Goal: Transaction & Acquisition: Download file/media

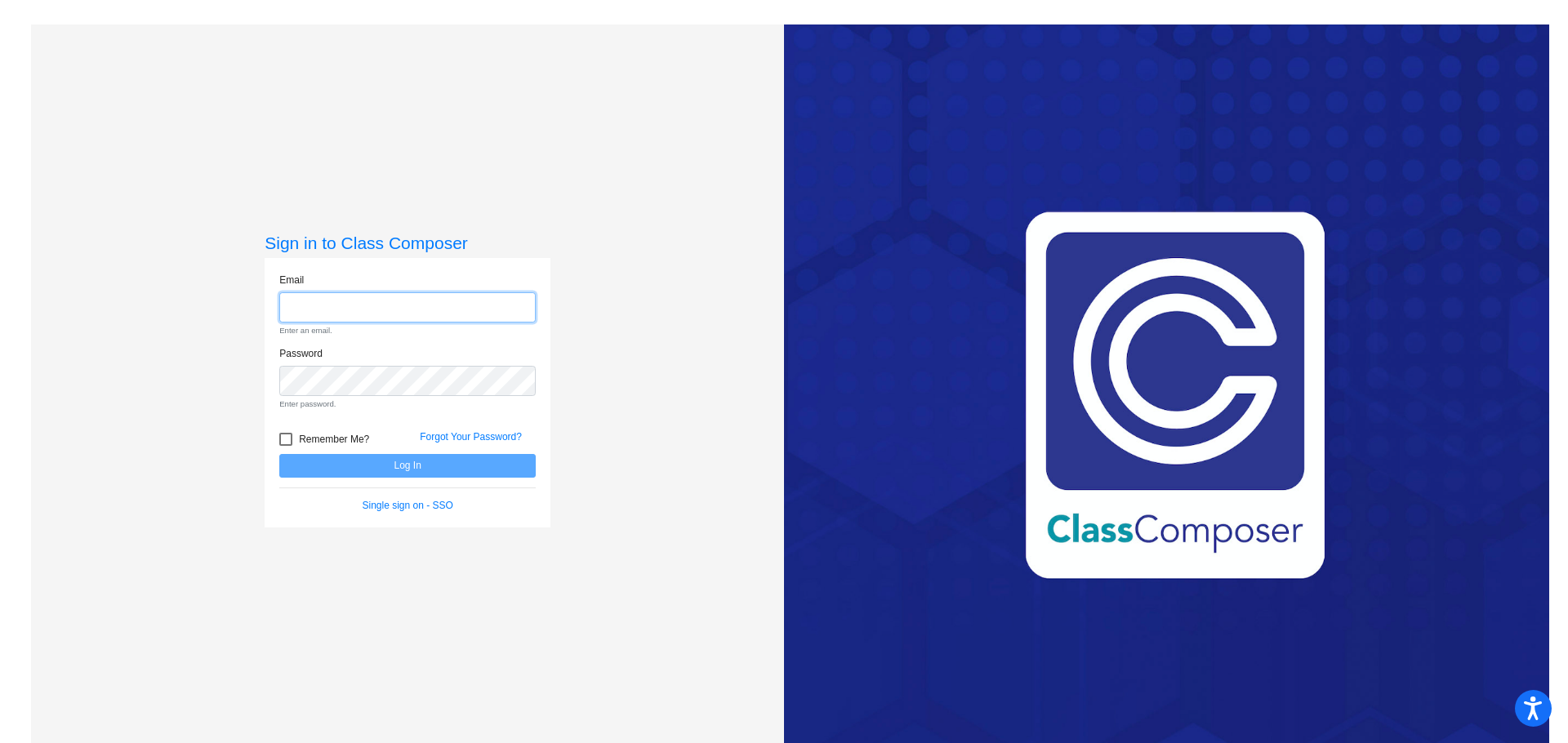
type input "[EMAIL_ADDRESS][DOMAIN_NAME]"
click at [391, 470] on form "Email [EMAIL_ADDRESS][DOMAIN_NAME] Enter an email. Password Enter password. Rem…" at bounding box center [408, 393] width 256 height 240
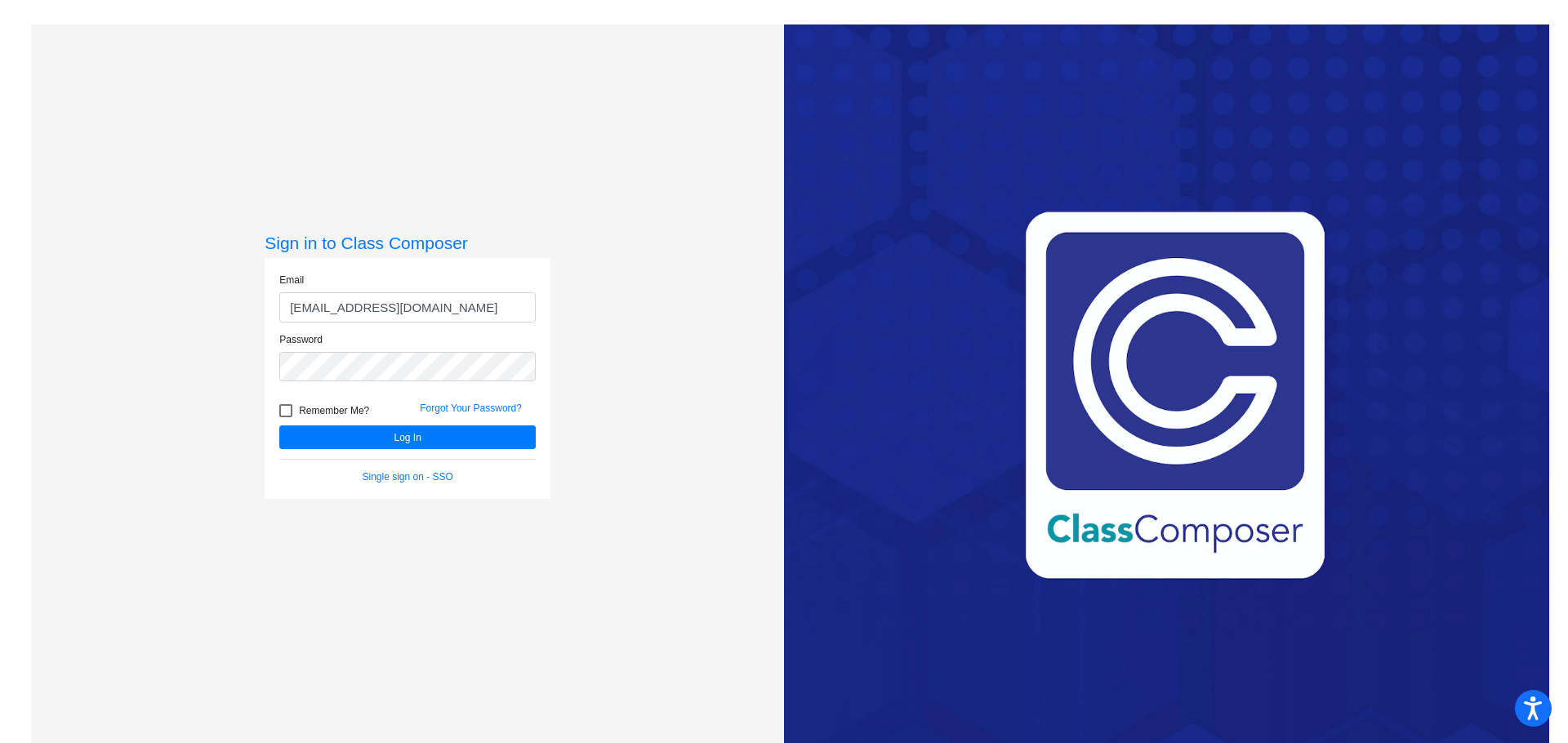
click at [417, 457] on form "Email [EMAIL_ADDRESS][DOMAIN_NAME] Password Remember Me? Forgot Your Password? …" at bounding box center [408, 378] width 256 height 211
click at [423, 446] on button "Log In" at bounding box center [408, 437] width 256 height 23
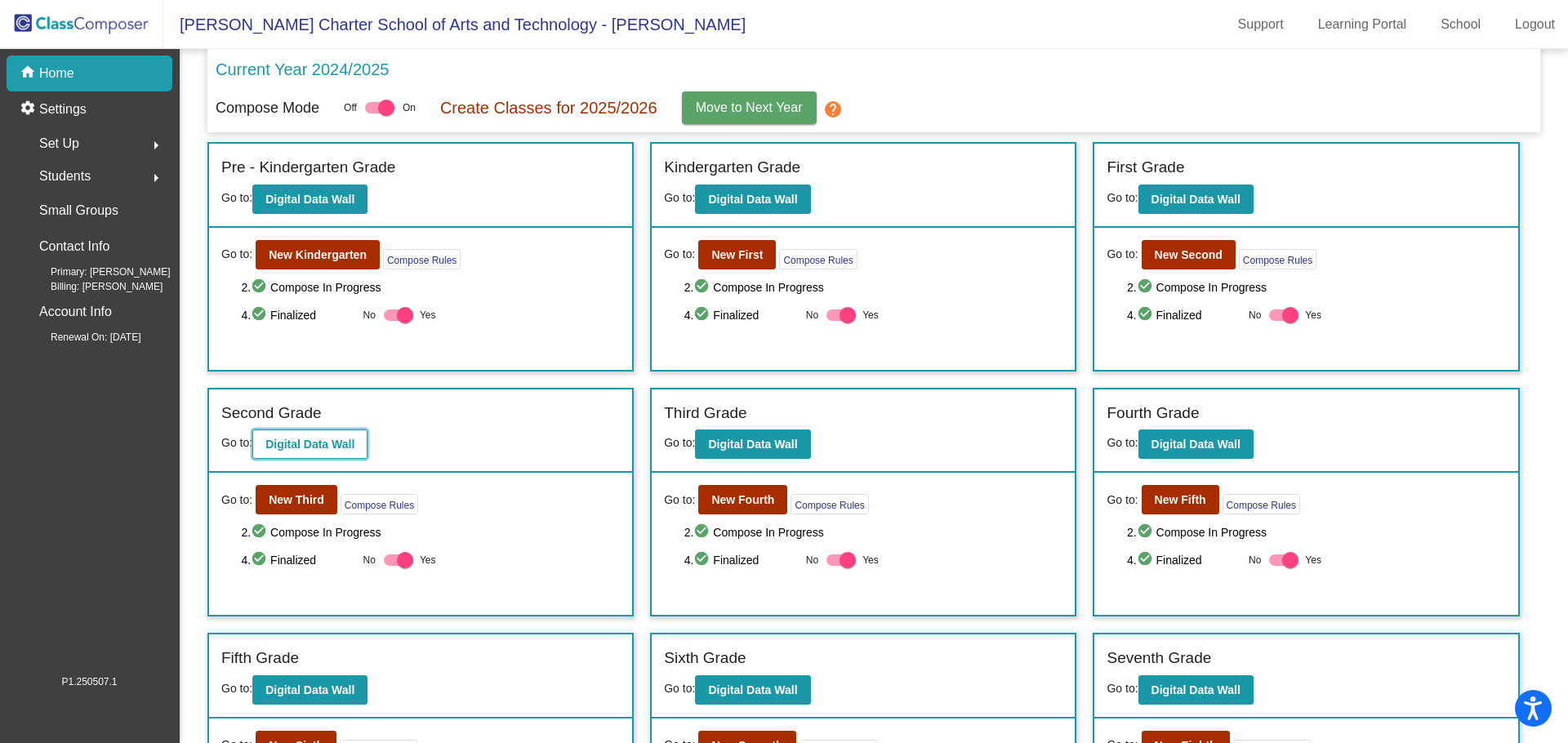
click at [306, 451] on b "Digital Data Wall" at bounding box center [309, 444] width 89 height 13
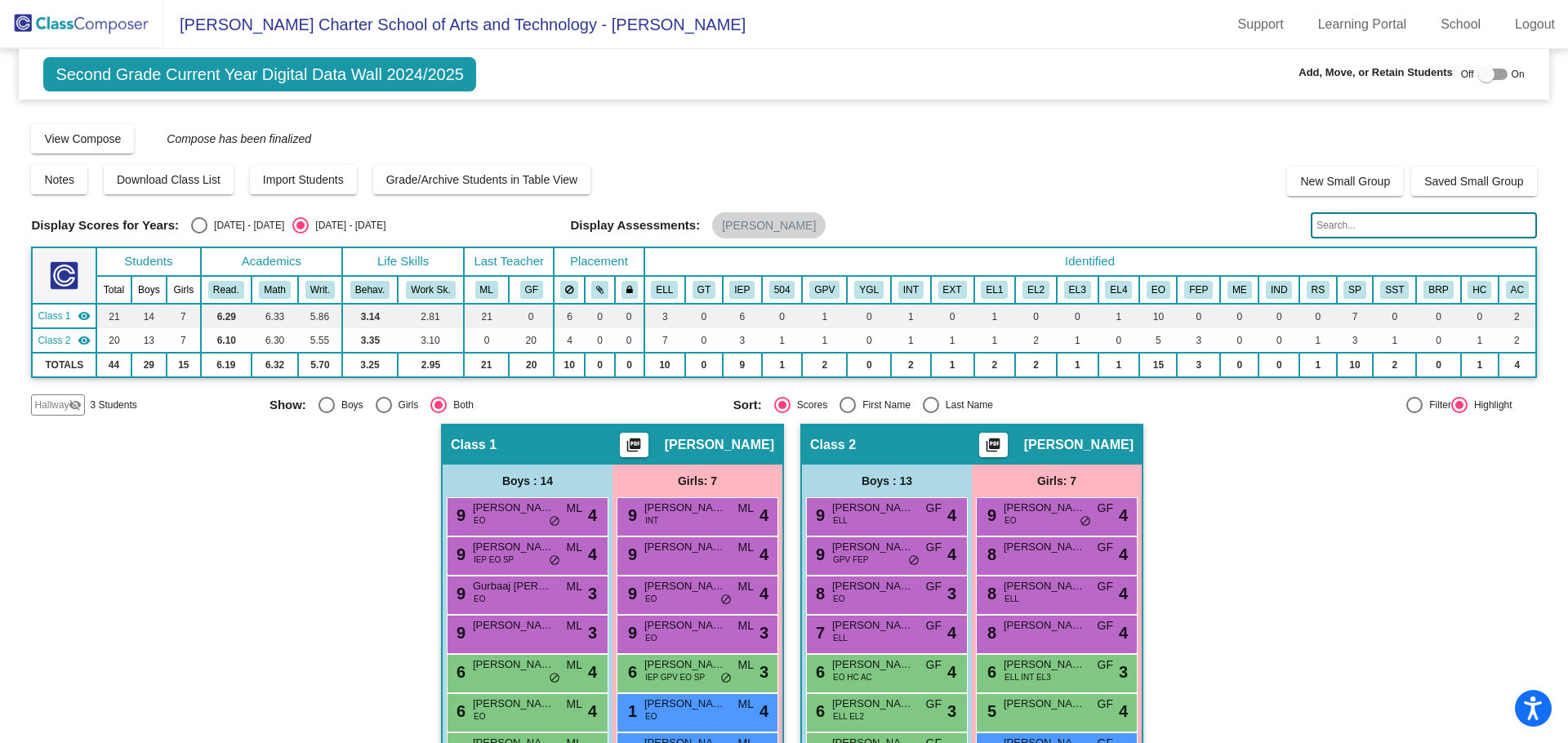
click at [345, 68] on span "Second Grade Current Year Digital Data Wall 2024/2025" at bounding box center [259, 73] width 433 height 34
click at [1451, 27] on link "School" at bounding box center [1460, 24] width 66 height 26
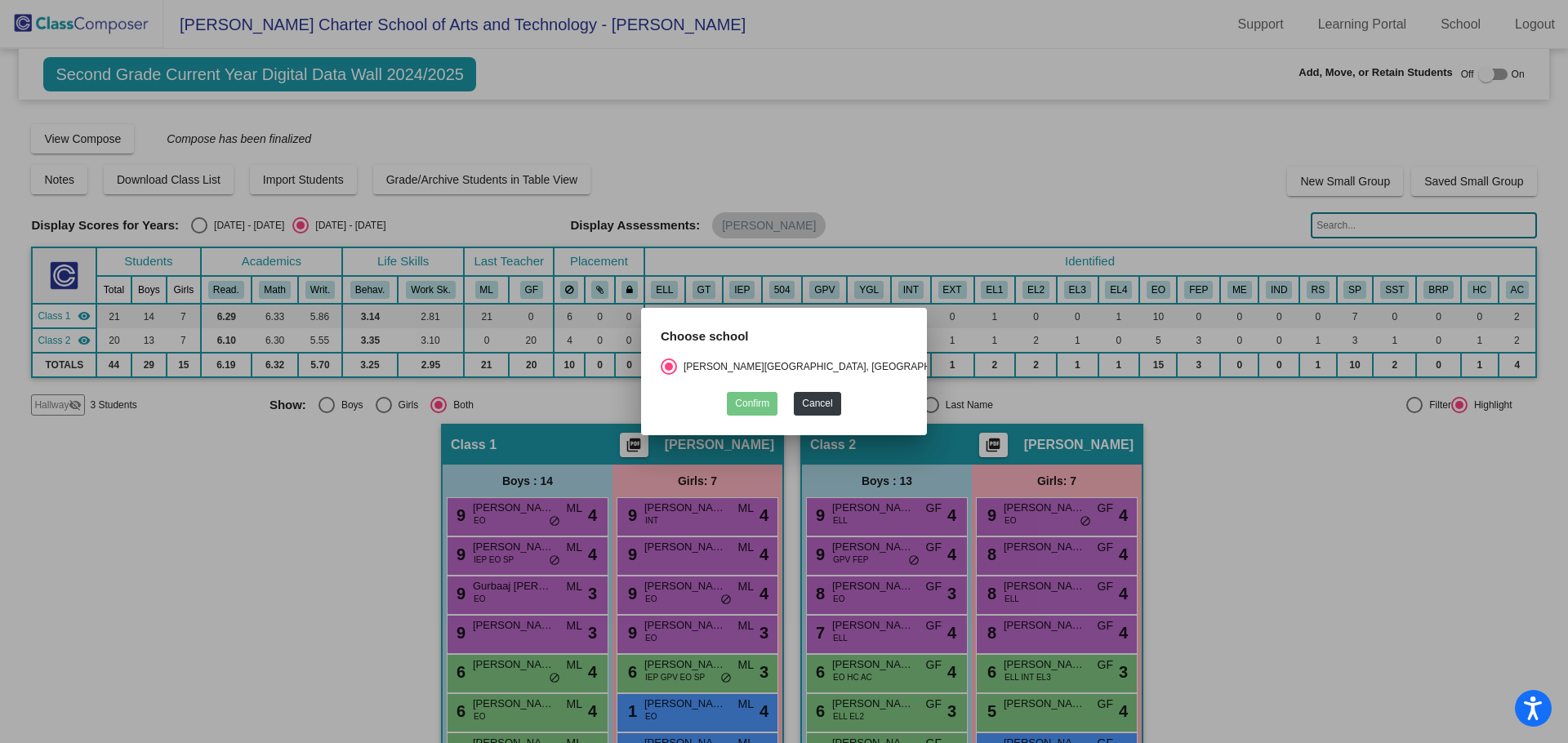
click at [1003, 78] on div at bounding box center [784, 372] width 1568 height 743
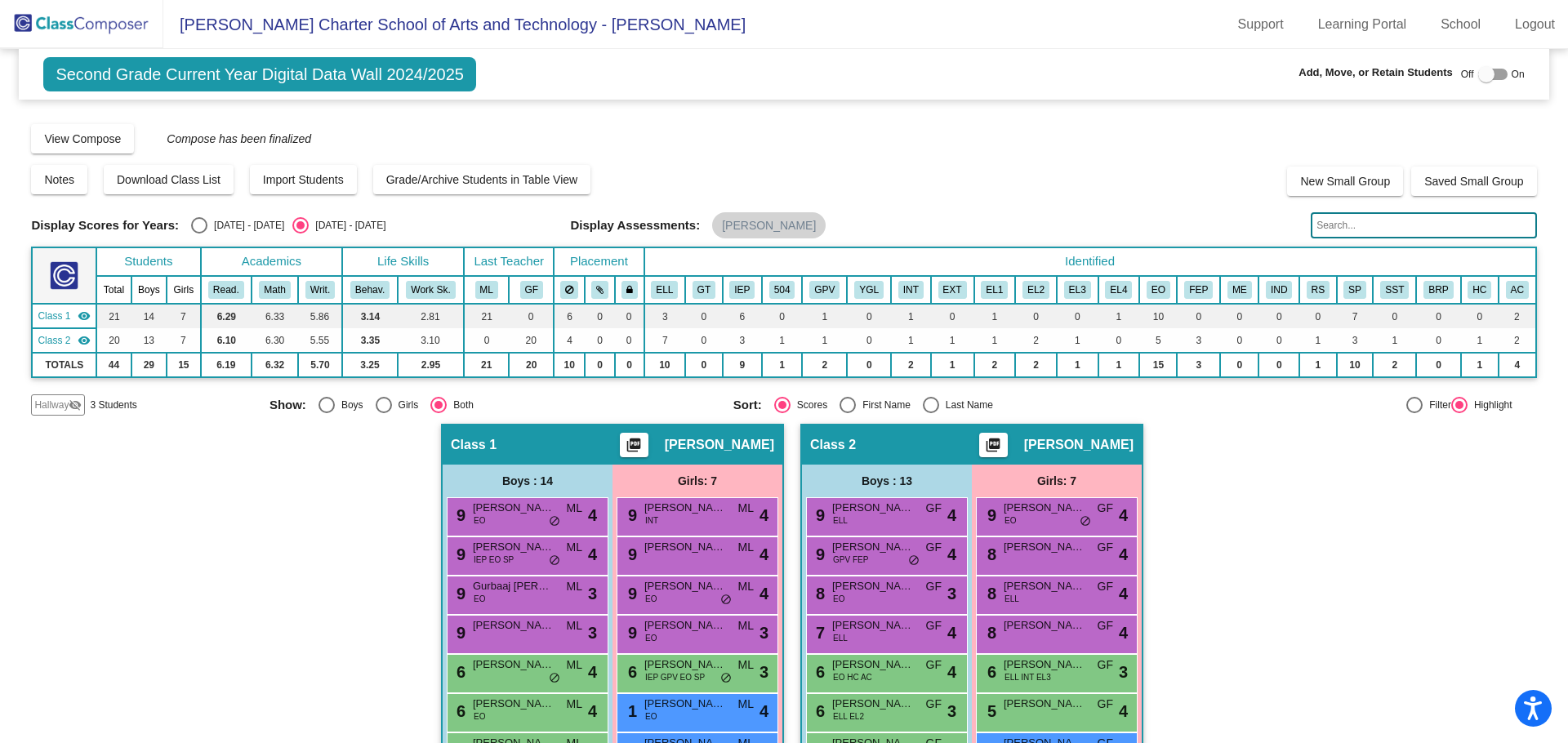
click at [109, 66] on span "Second Grade Current Year Digital Data Wall 2024/2025" at bounding box center [259, 73] width 433 height 34
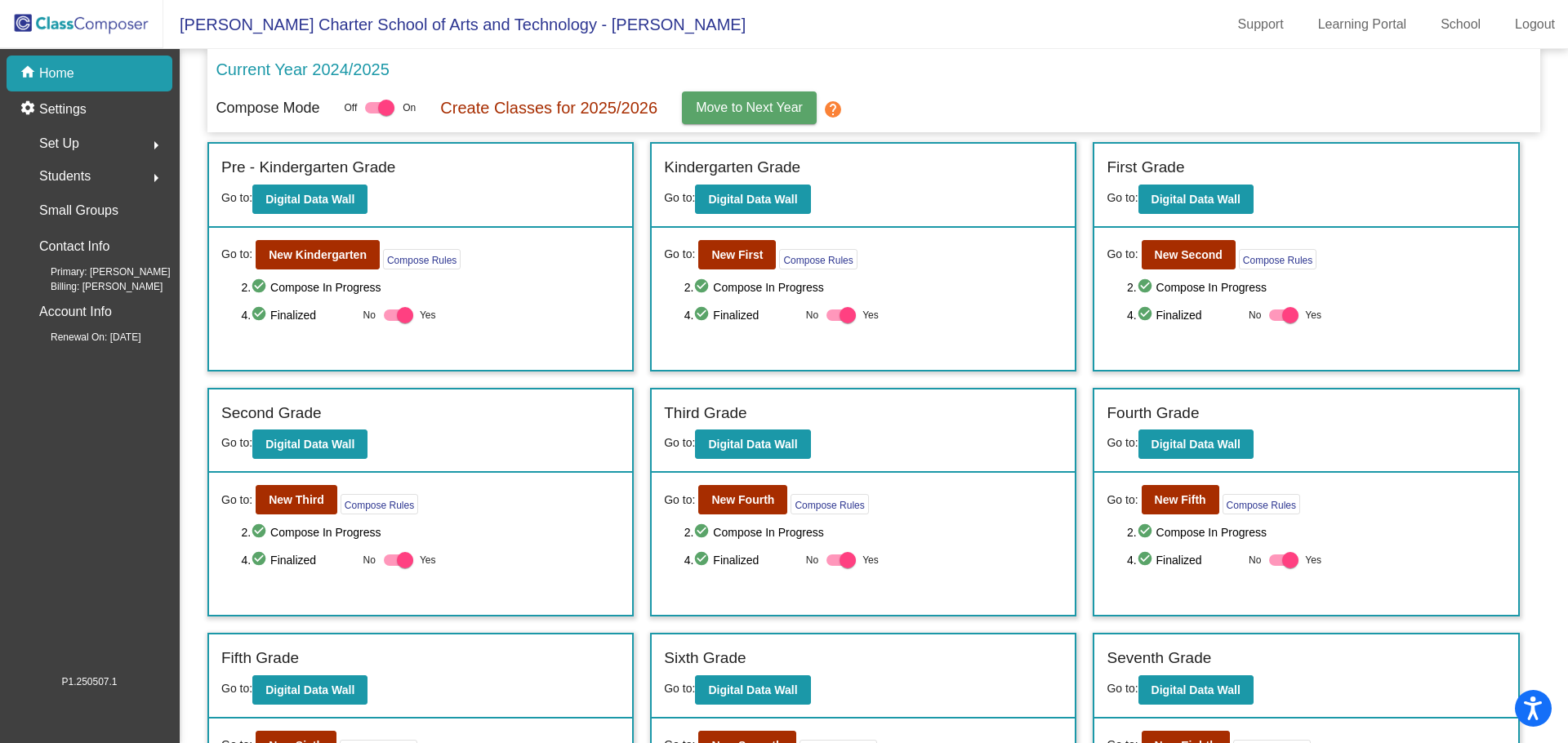
click at [340, 65] on p "Current Year 2024/2025" at bounding box center [302, 68] width 173 height 24
click at [102, 101] on div "settings Settings" at bounding box center [90, 109] width 166 height 36
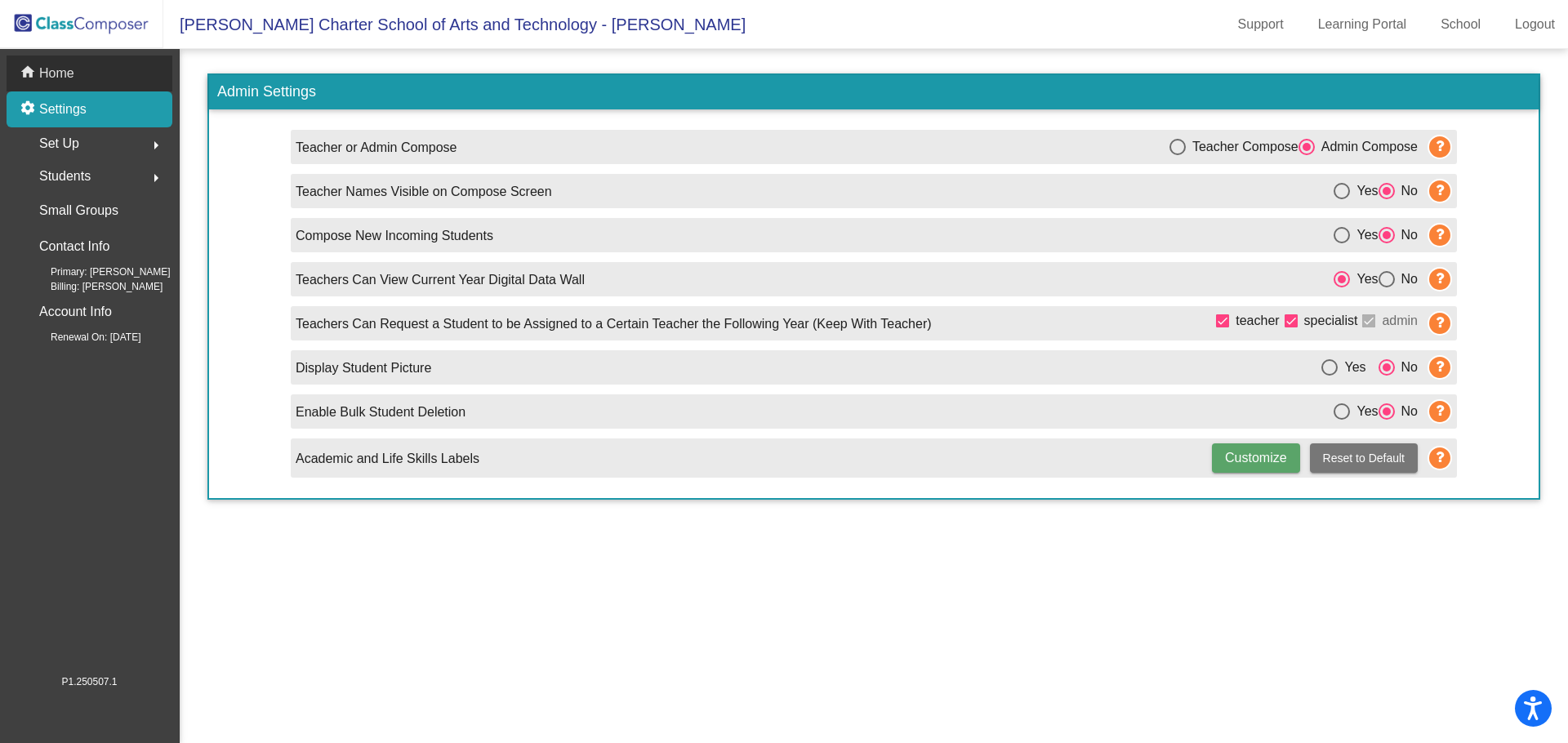
click at [75, 74] on div "home Home" at bounding box center [90, 73] width 166 height 36
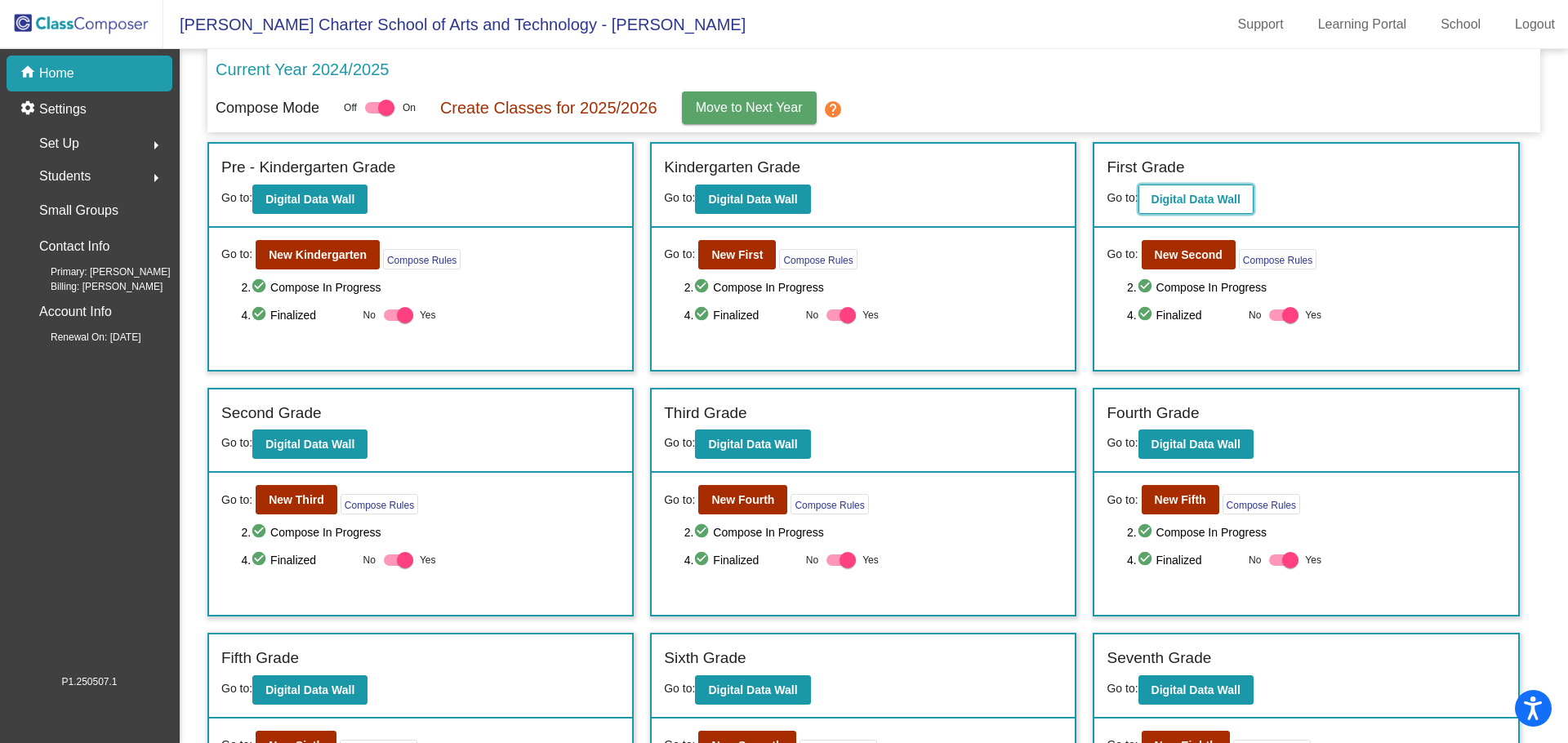
click at [1183, 196] on b "Digital Data Wall" at bounding box center [1196, 198] width 89 height 13
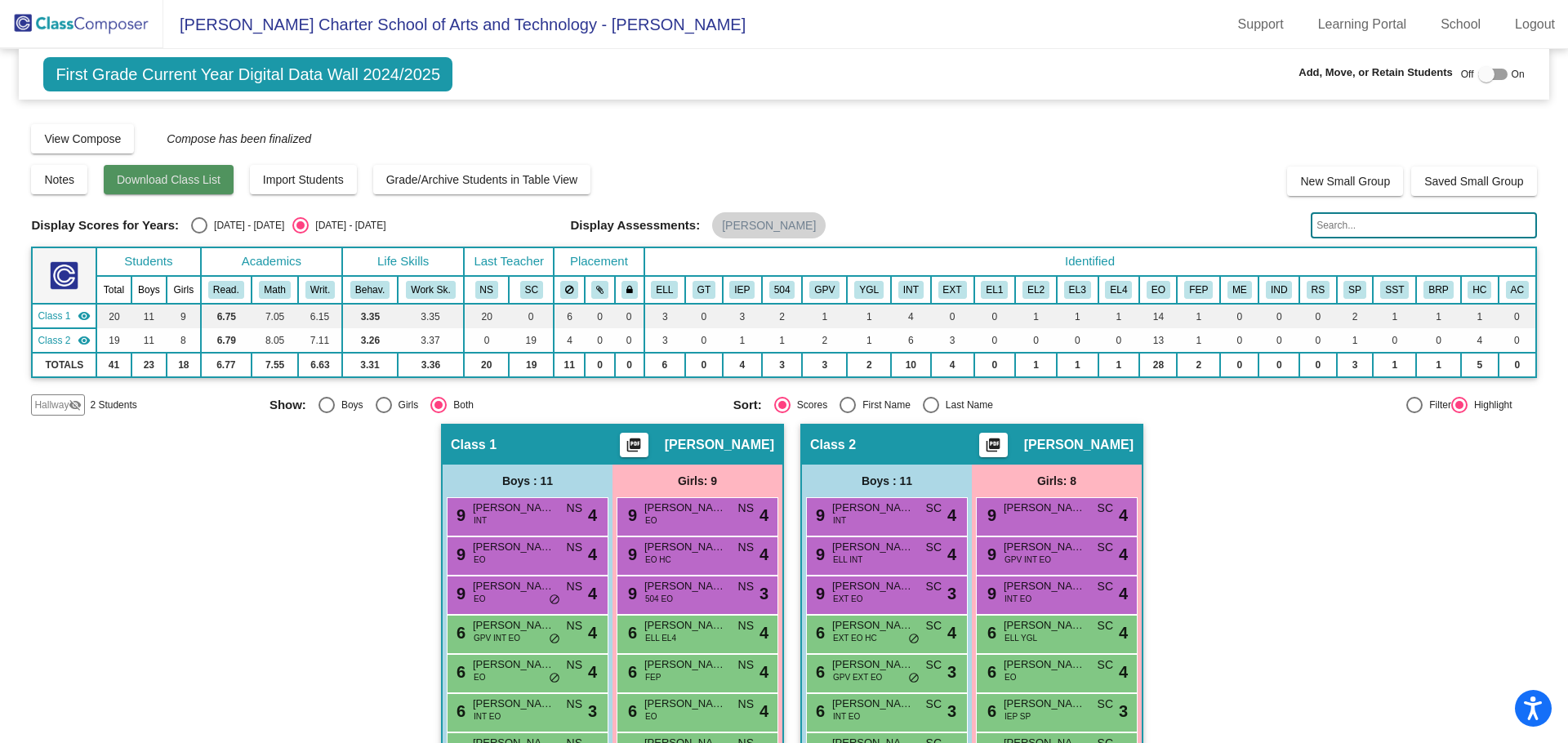
click at [184, 172] on button "Download Class List" at bounding box center [168, 180] width 130 height 29
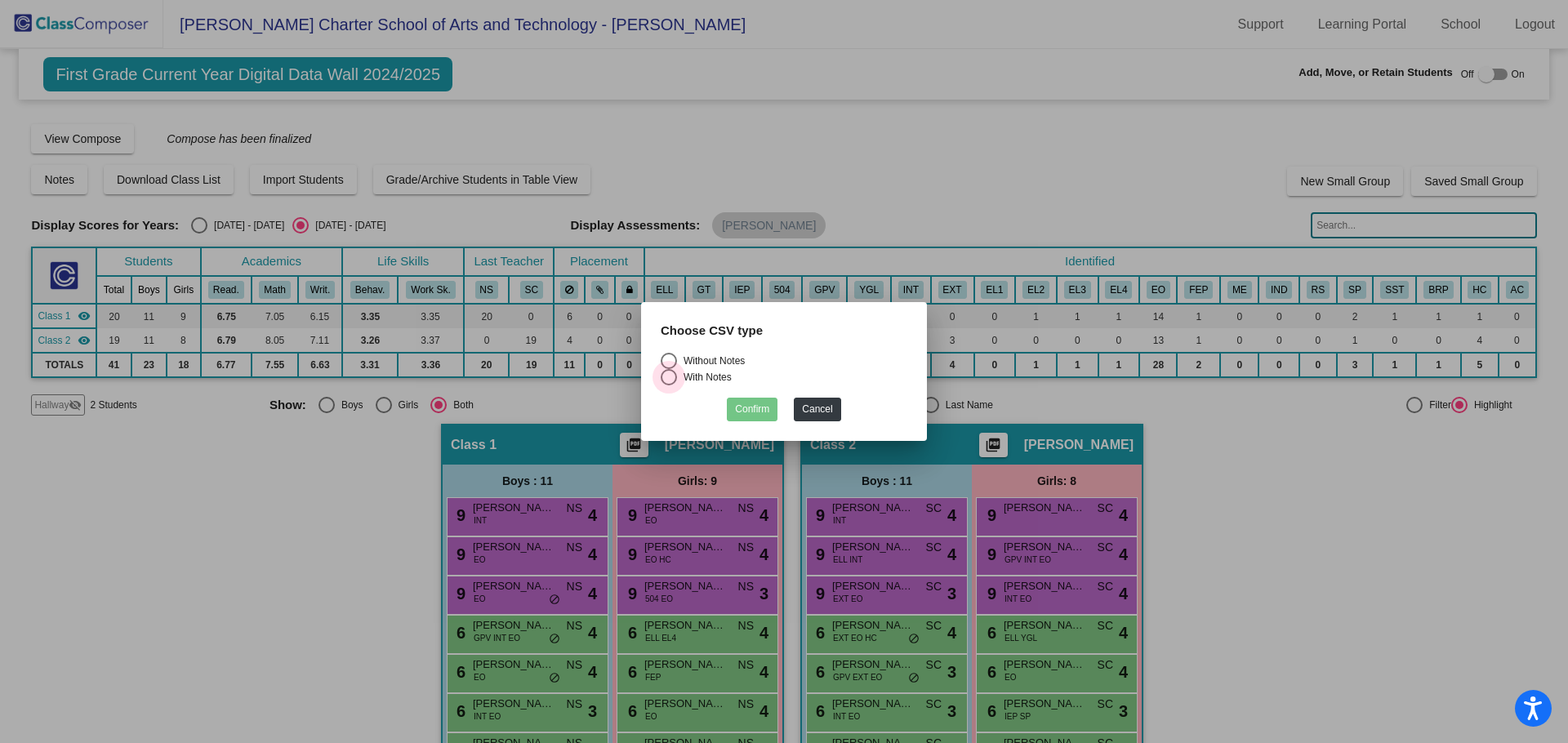
click at [662, 378] on div "Select an option" at bounding box center [669, 377] width 17 height 17
click at [668, 385] on input "With Notes" at bounding box center [668, 385] width 1 height 1
radio input "true"
click at [736, 407] on button "Confirm" at bounding box center [752, 410] width 51 height 23
